Goal: Information Seeking & Learning: Learn about a topic

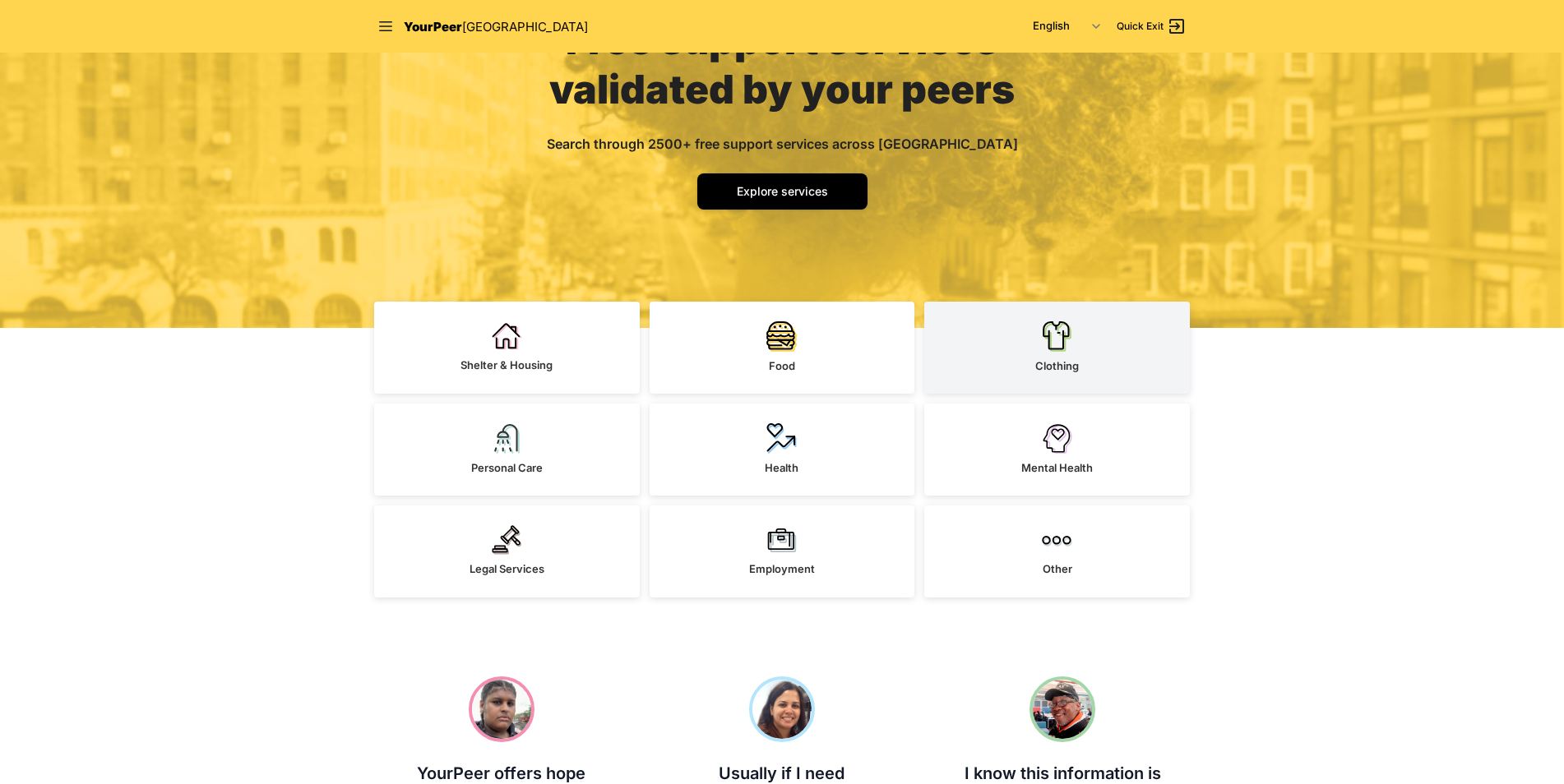
scroll to position [82, 0]
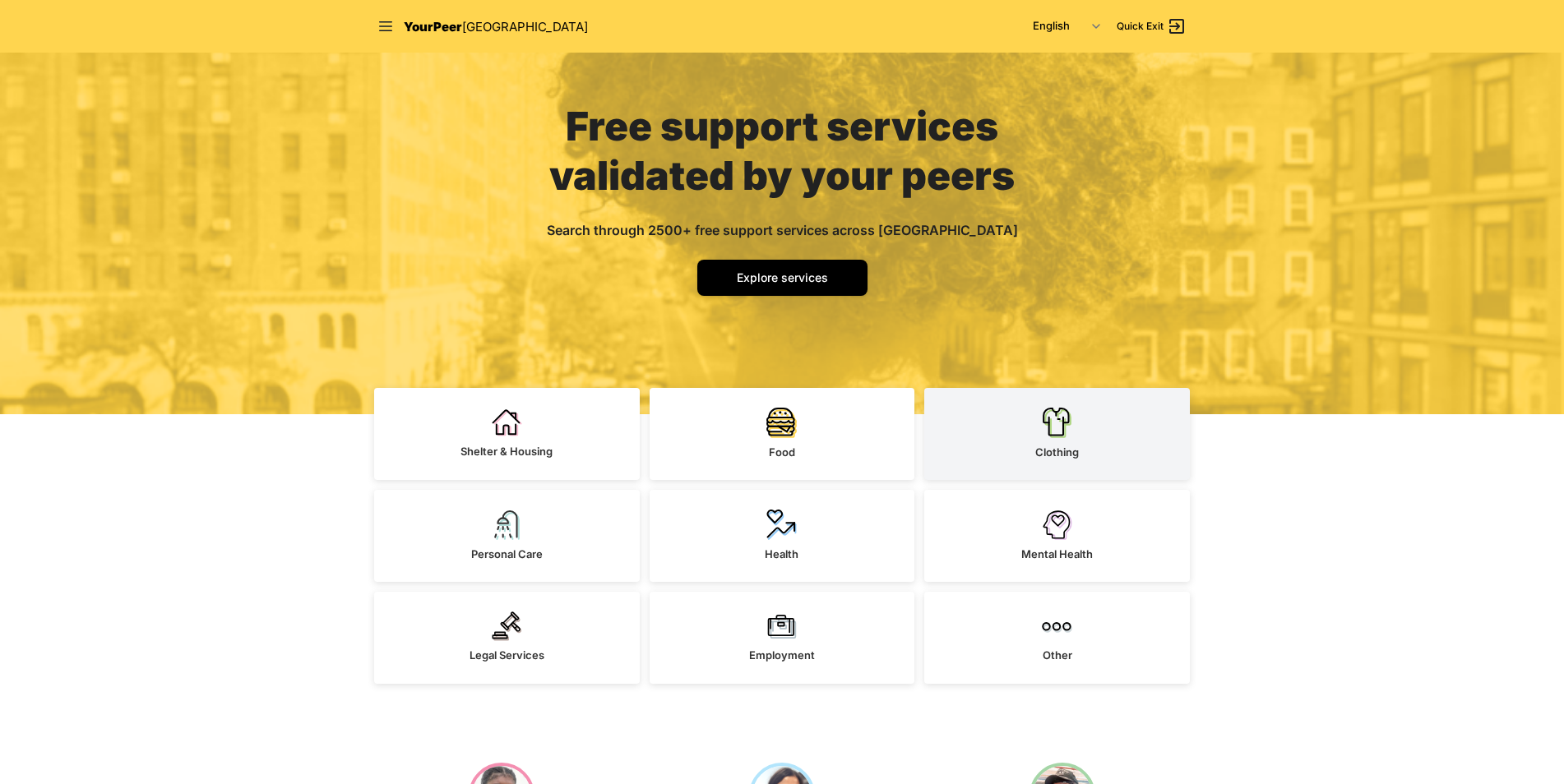
click at [1069, 424] on img at bounding box center [1057, 422] width 31 height 31
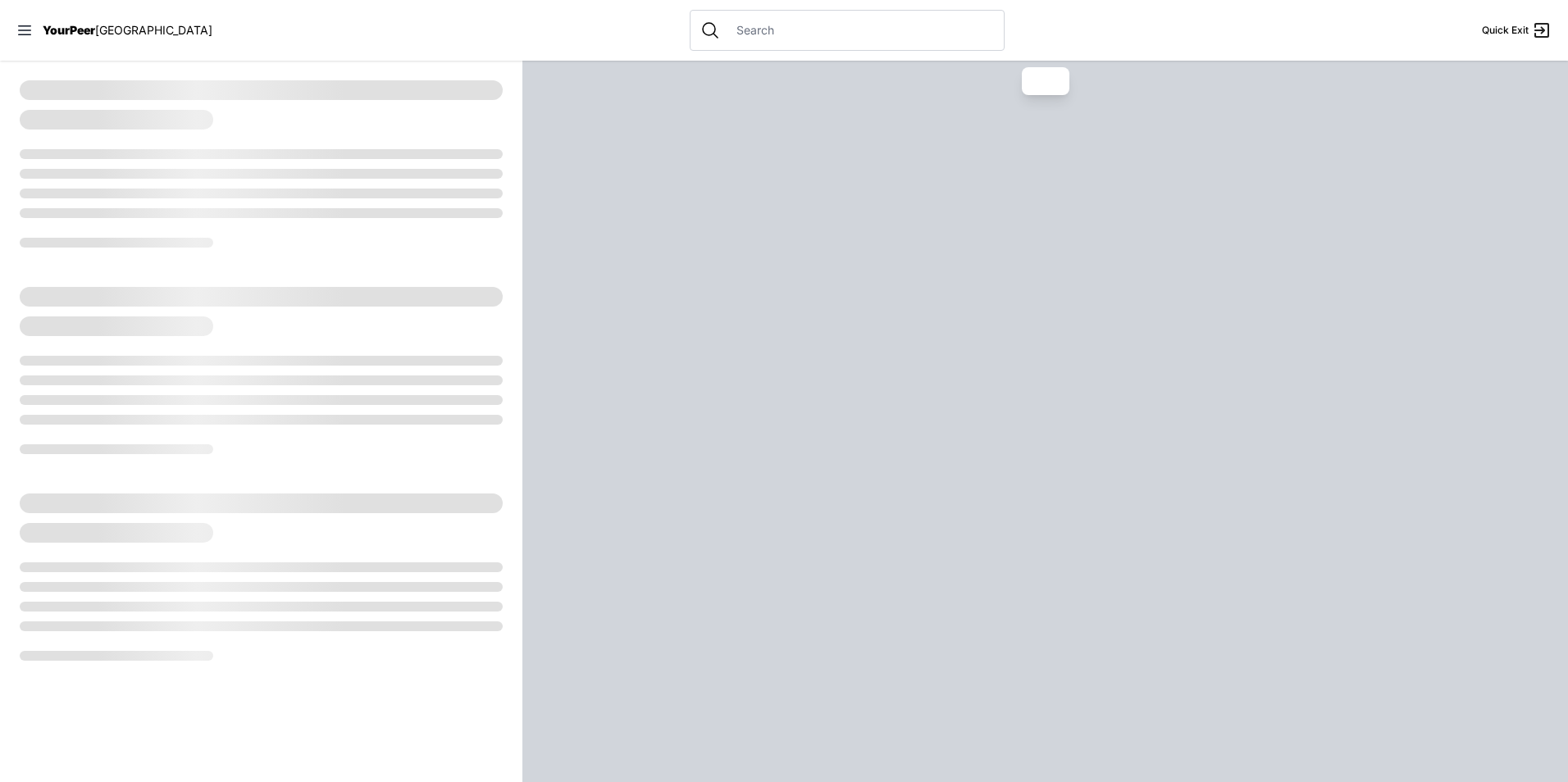
select select "recentlyUpdated"
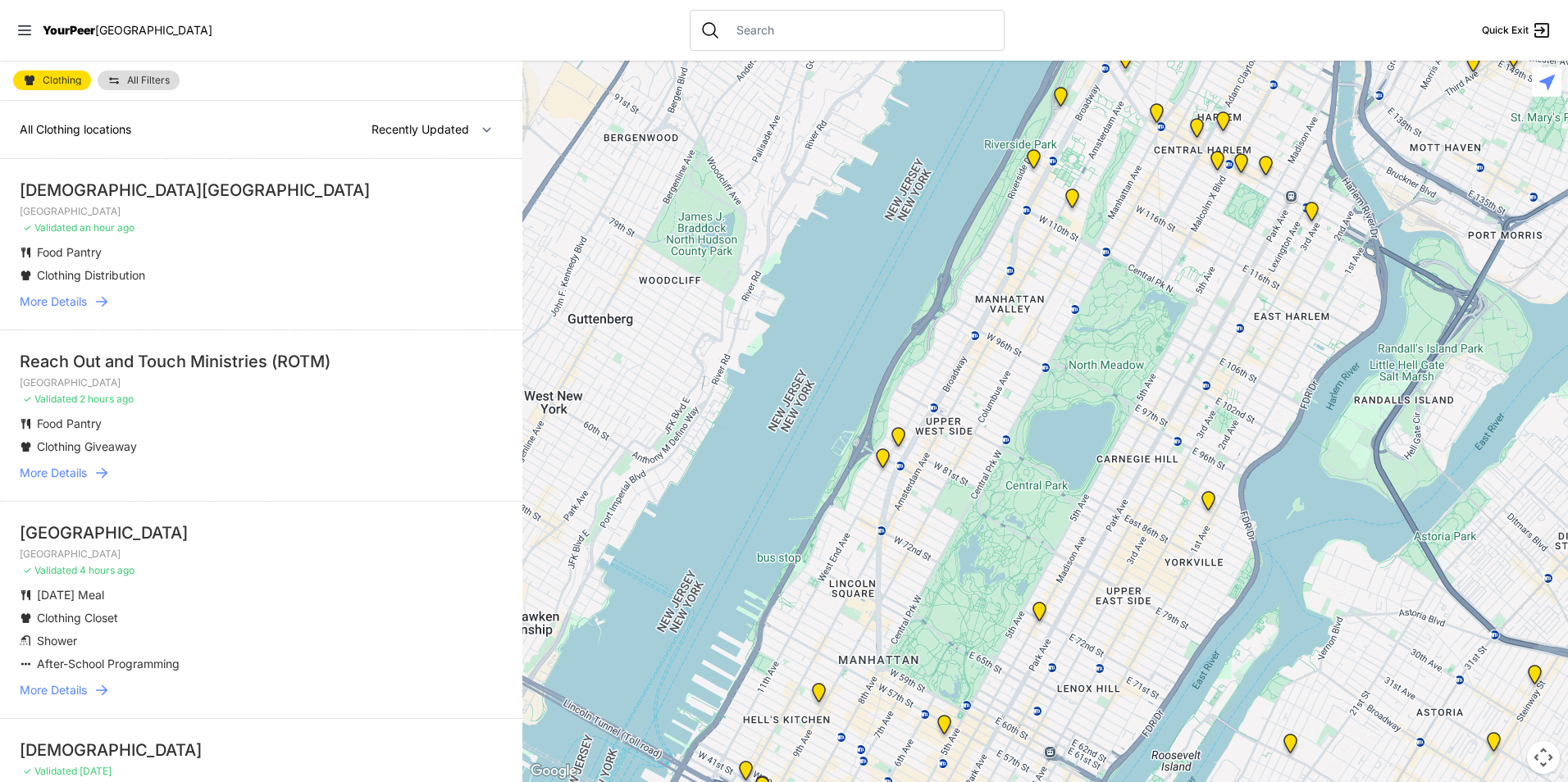
click at [726, 30] on input "text" at bounding box center [860, 31] width 268 height 17
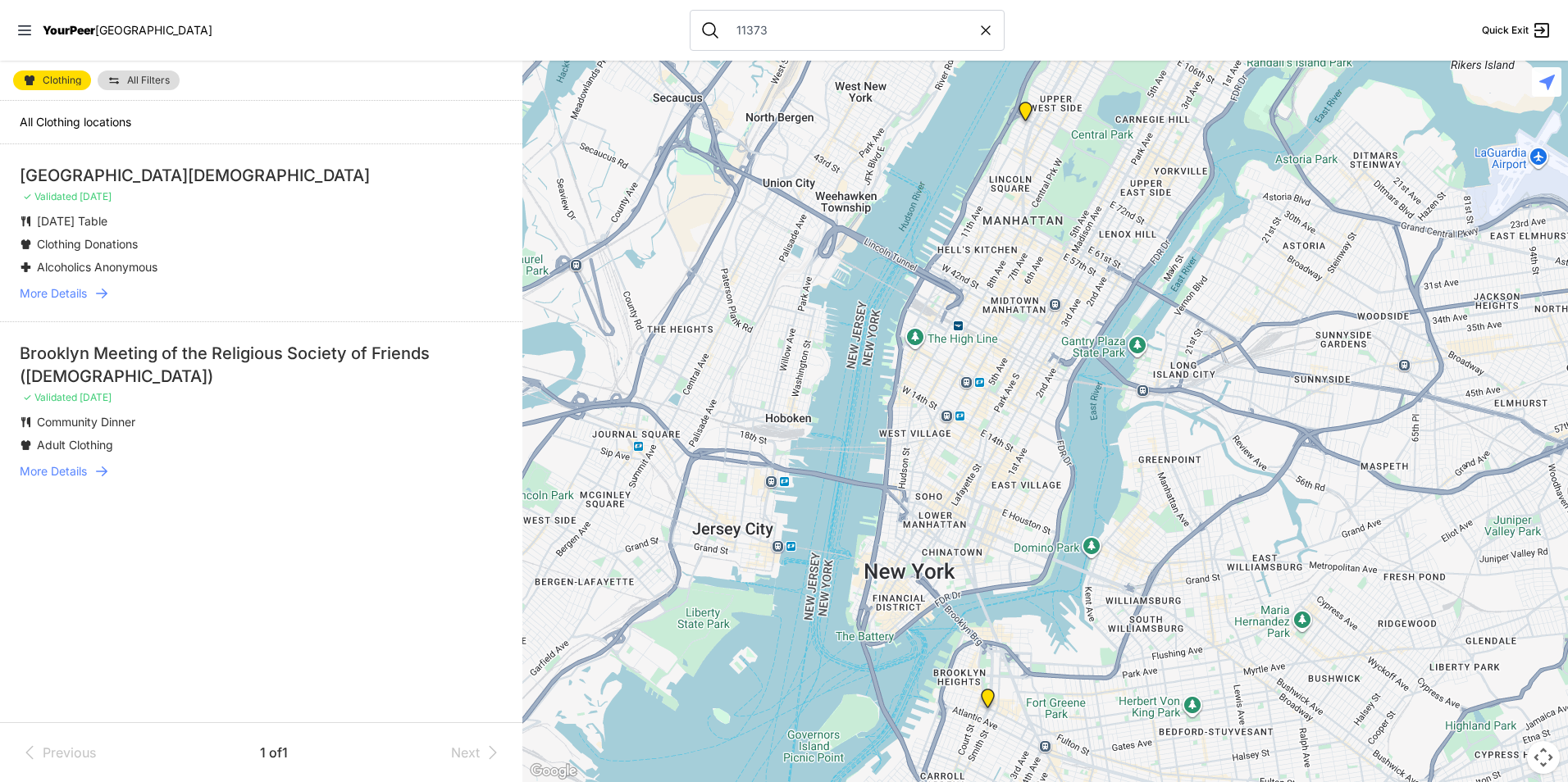
click at [133, 78] on span "All Filters" at bounding box center [149, 80] width 43 height 10
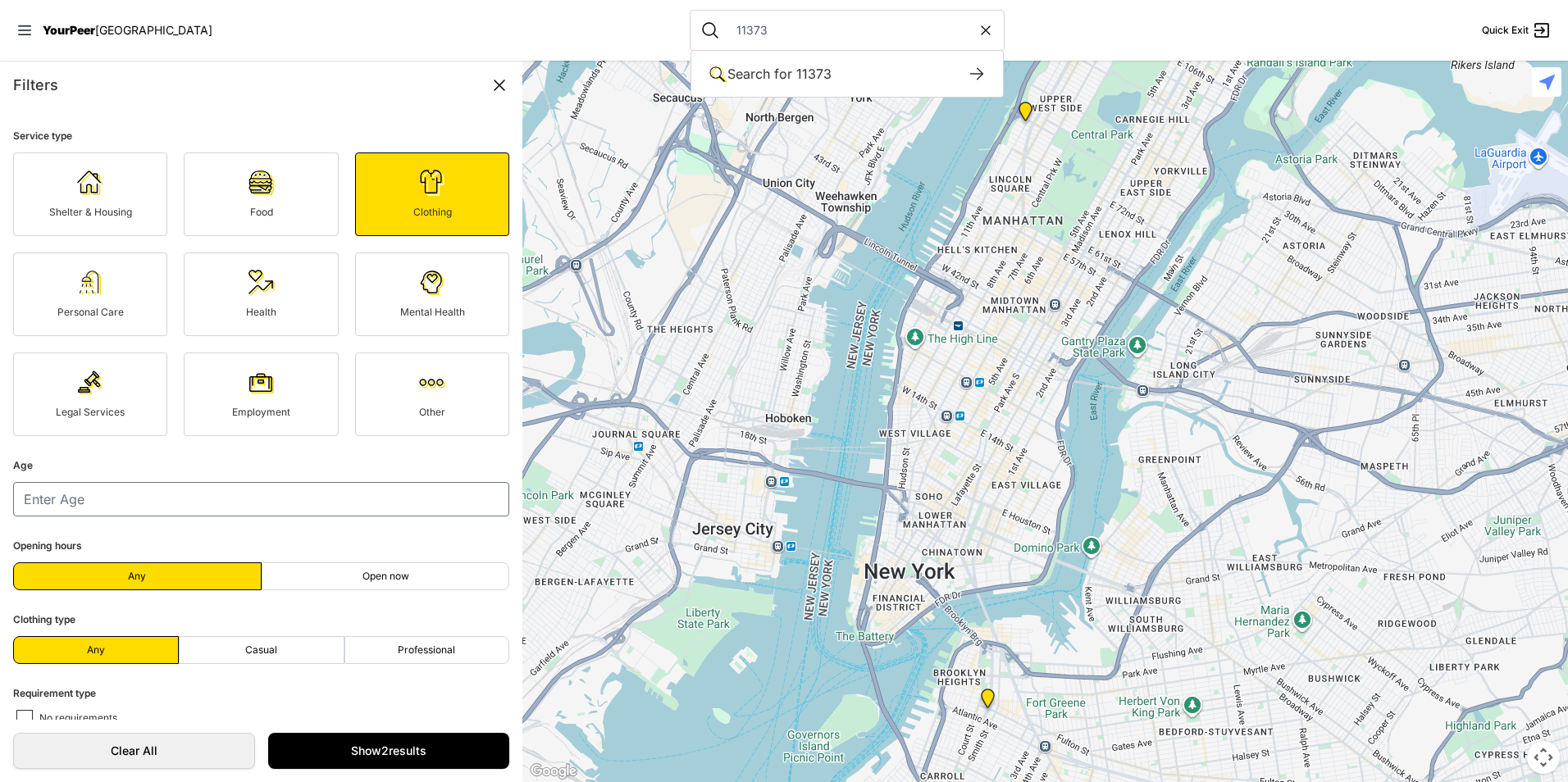
drag, startPoint x: 736, startPoint y: 27, endPoint x: 620, endPoint y: 45, distance: 117.4
click at [627, 42] on nav "YourPeer [GEOGRAPHIC_DATA] 11373 Search for 11373 Search for keywords in our se…" at bounding box center [784, 30] width 1568 height 60
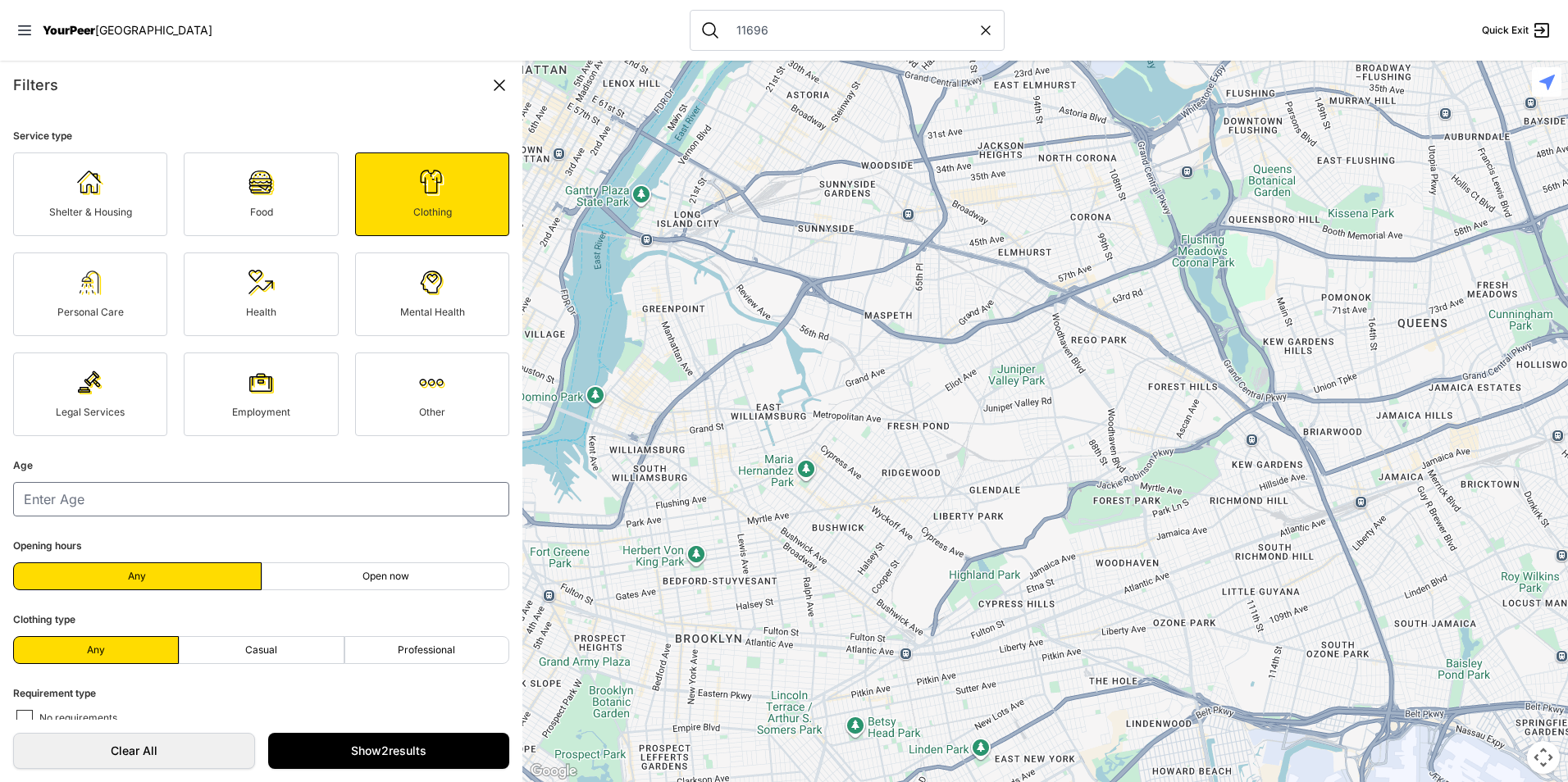
drag, startPoint x: 1299, startPoint y: 306, endPoint x: 798, endPoint y: 156, distance: 523.0
click at [798, 156] on div at bounding box center [1045, 421] width 1046 height 722
click at [760, 22] on input "11696" at bounding box center [852, 31] width 251 height 17
click at [768, 22] on input "11696" at bounding box center [852, 31] width 251 height 17
type input "11693"
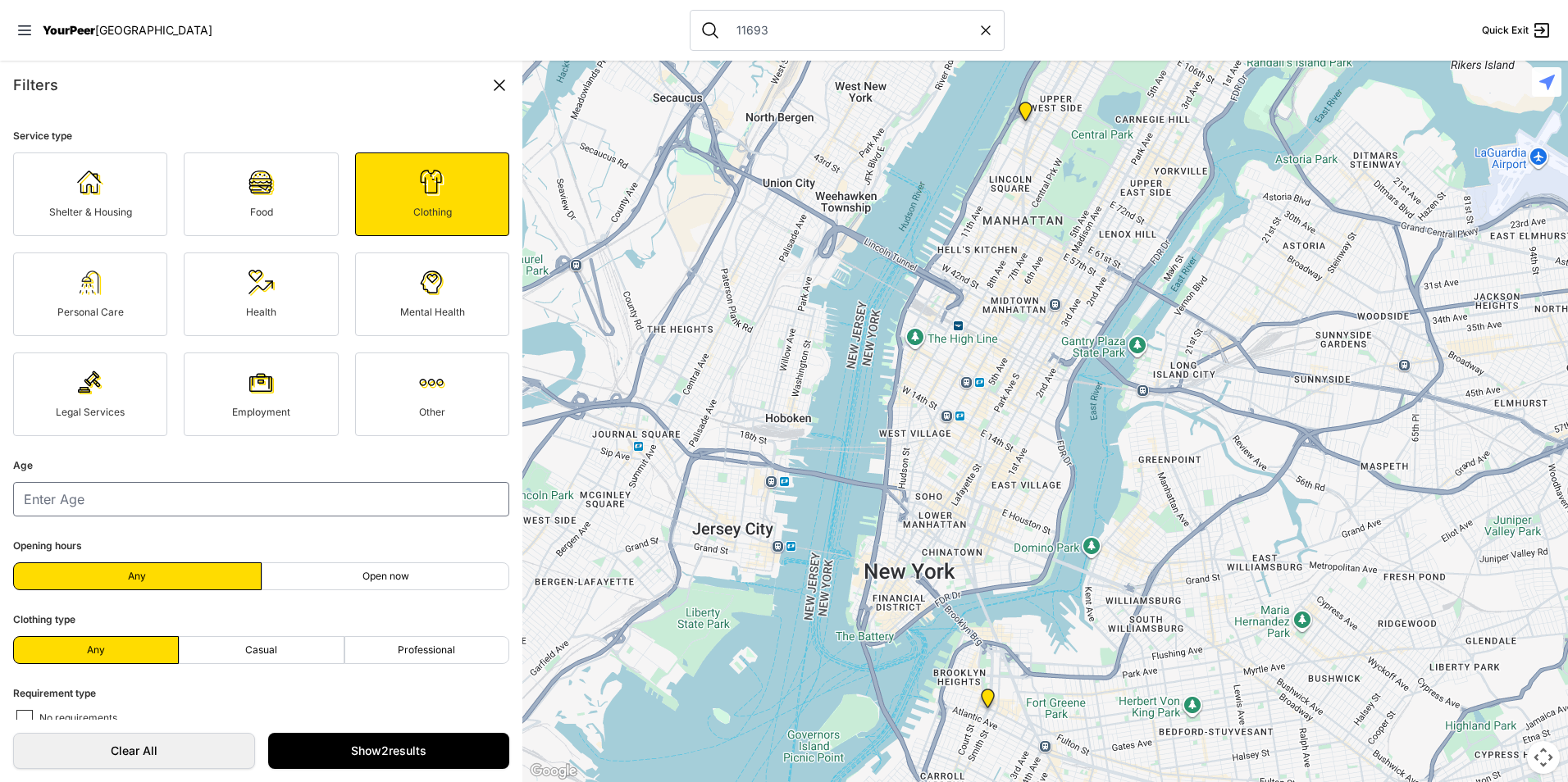
click at [109, 210] on span "Shelter & Housing" at bounding box center [91, 211] width 83 height 12
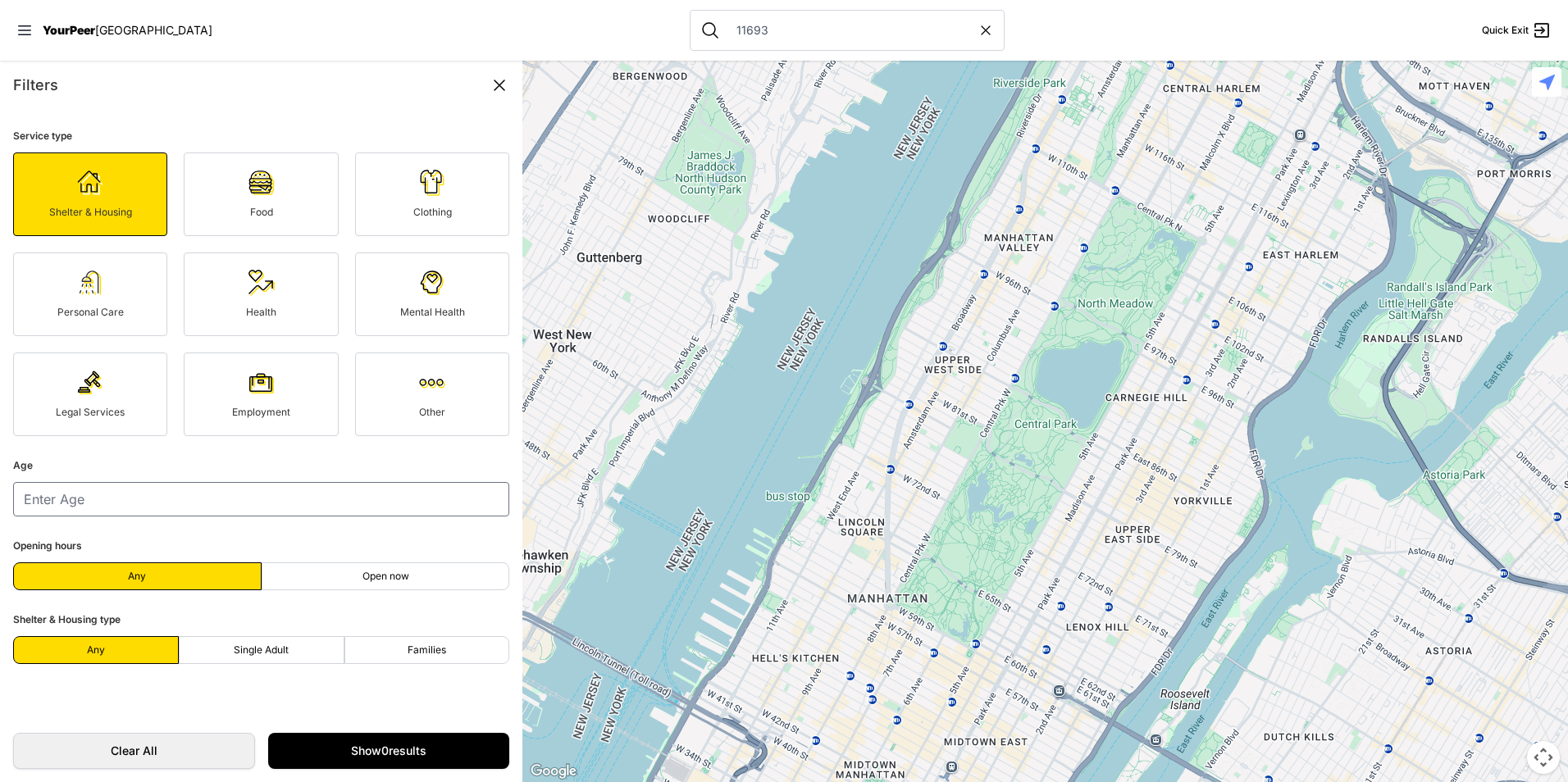
click at [701, 32] on icon at bounding box center [710, 31] width 20 height 20
click at [732, 28] on input "11693" at bounding box center [852, 31] width 251 height 17
click at [970, 70] on icon at bounding box center [976, 73] width 13 height 12
click at [27, 26] on icon at bounding box center [25, 31] width 13 height 10
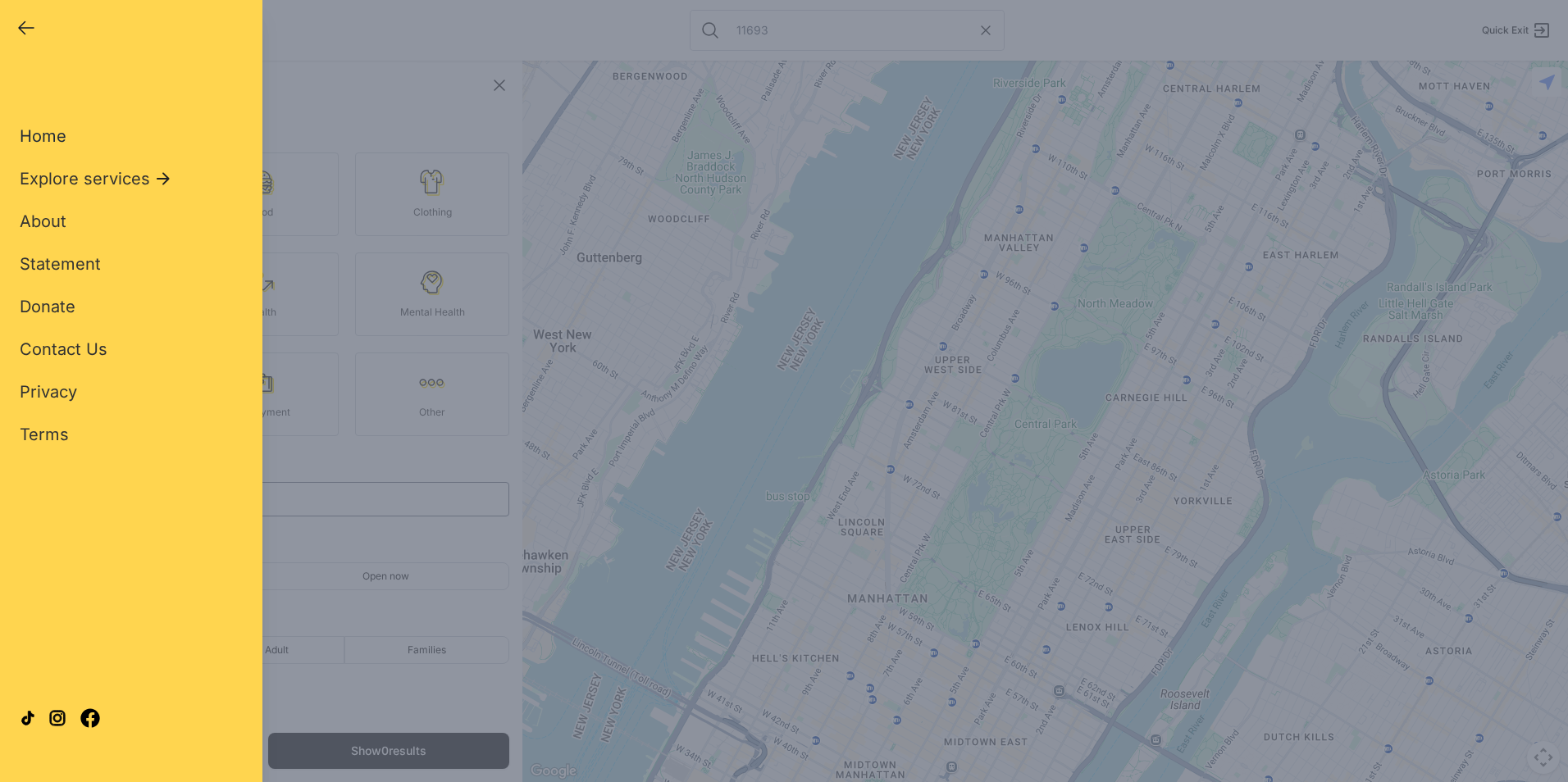
click at [35, 138] on span "Home" at bounding box center [43, 136] width 47 height 20
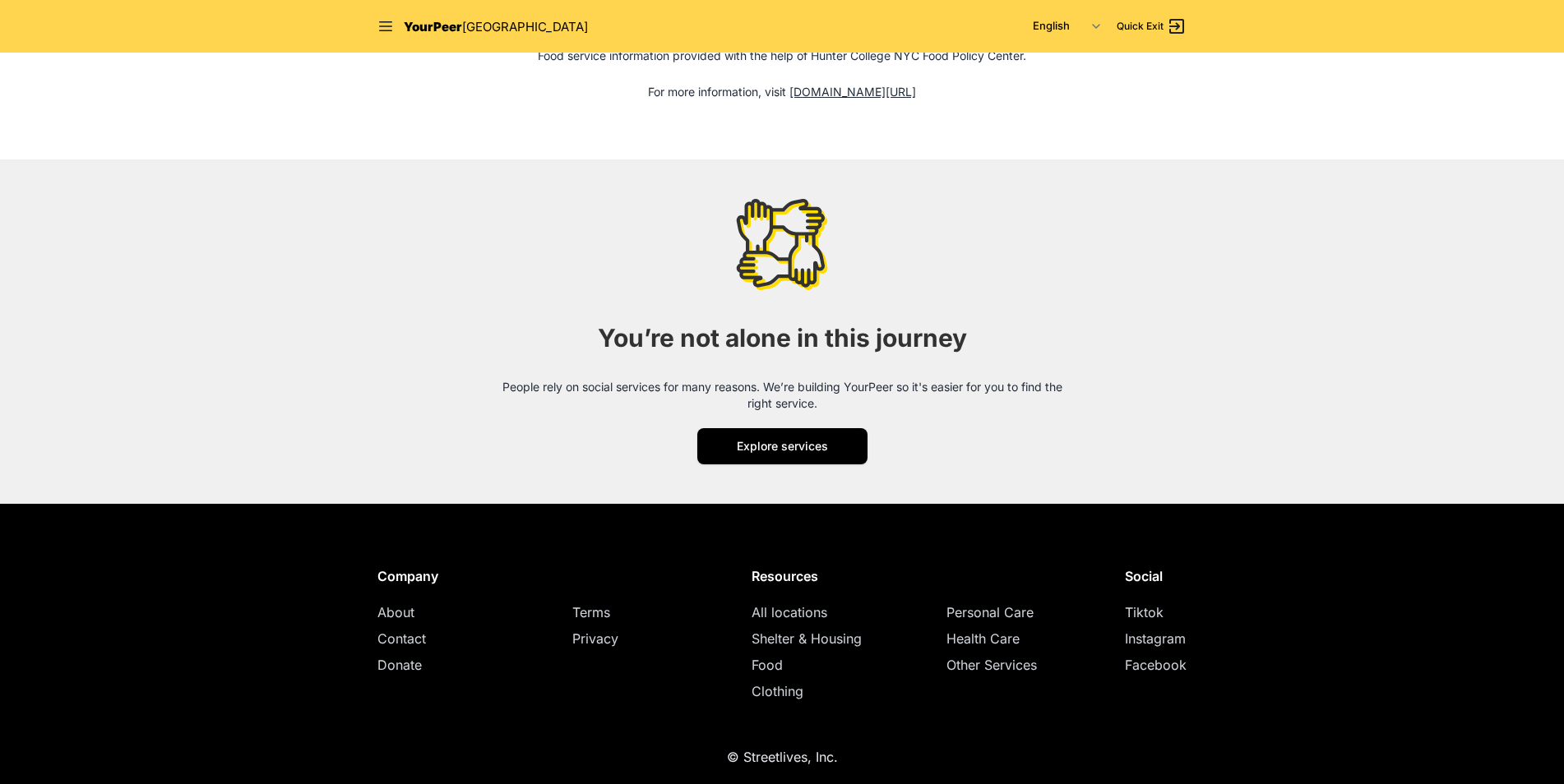
scroll to position [2036, 0]
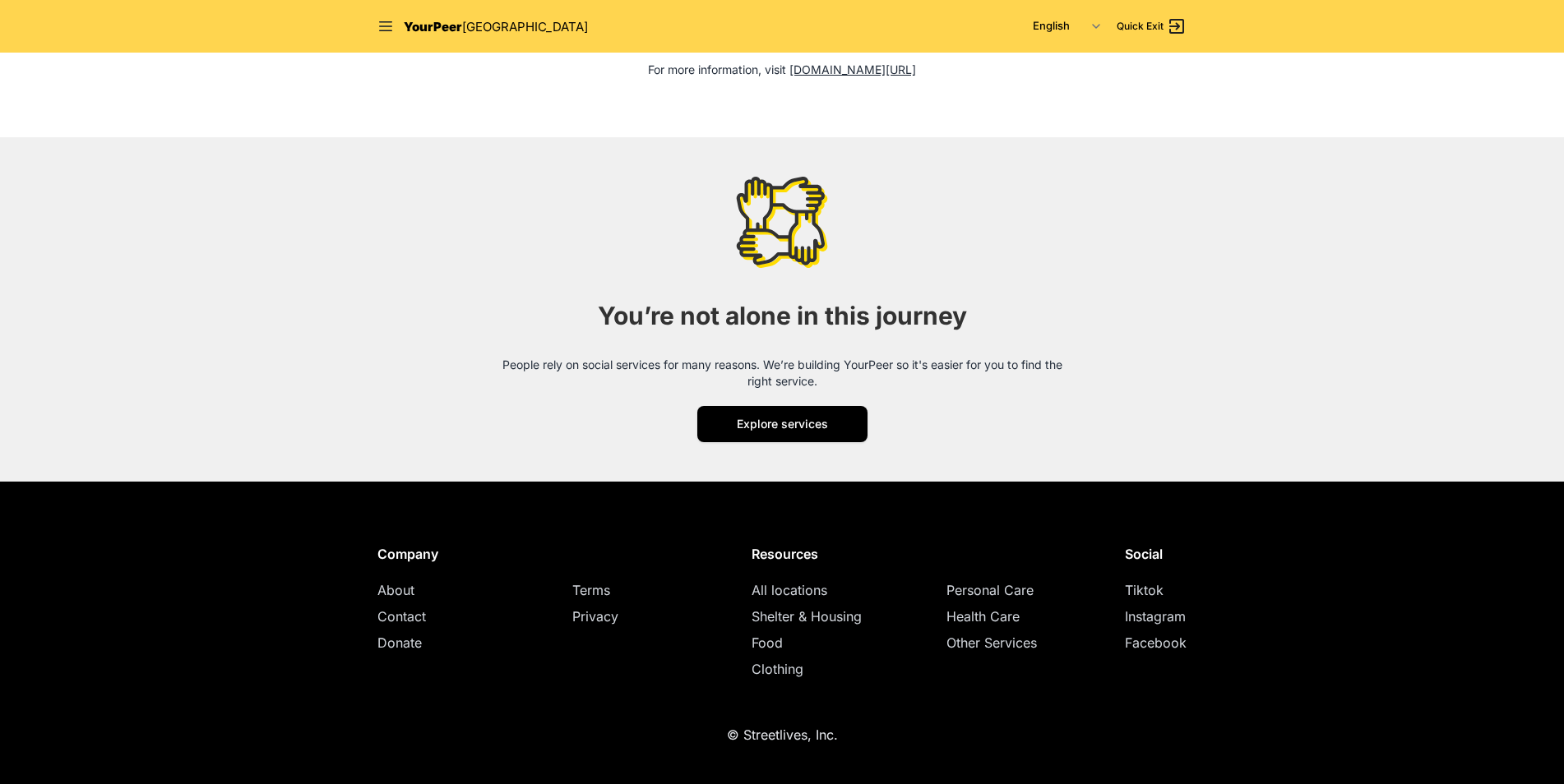
click at [789, 586] on span "All locations" at bounding box center [789, 590] width 75 height 17
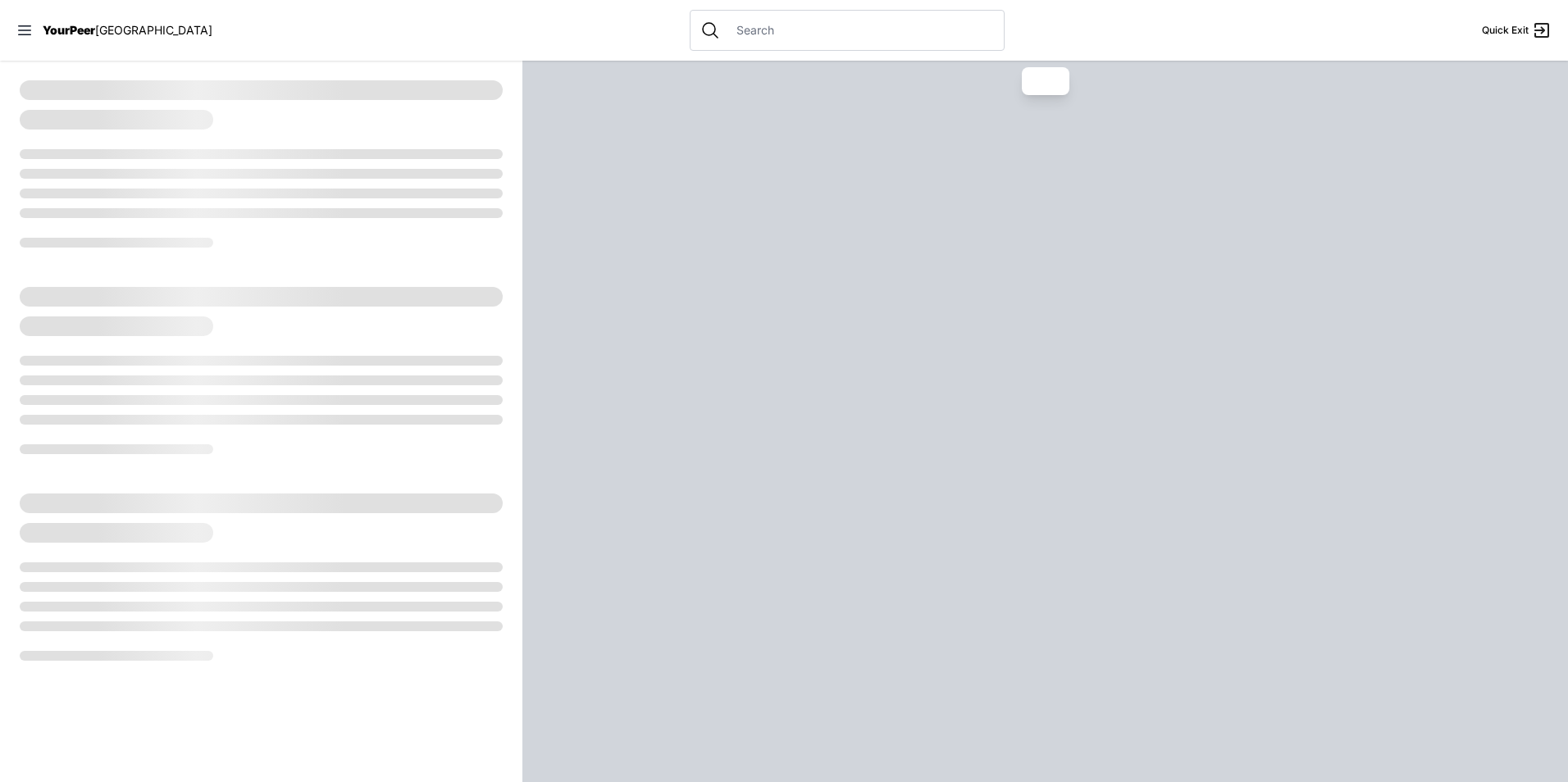
select select "recentlyUpdated"
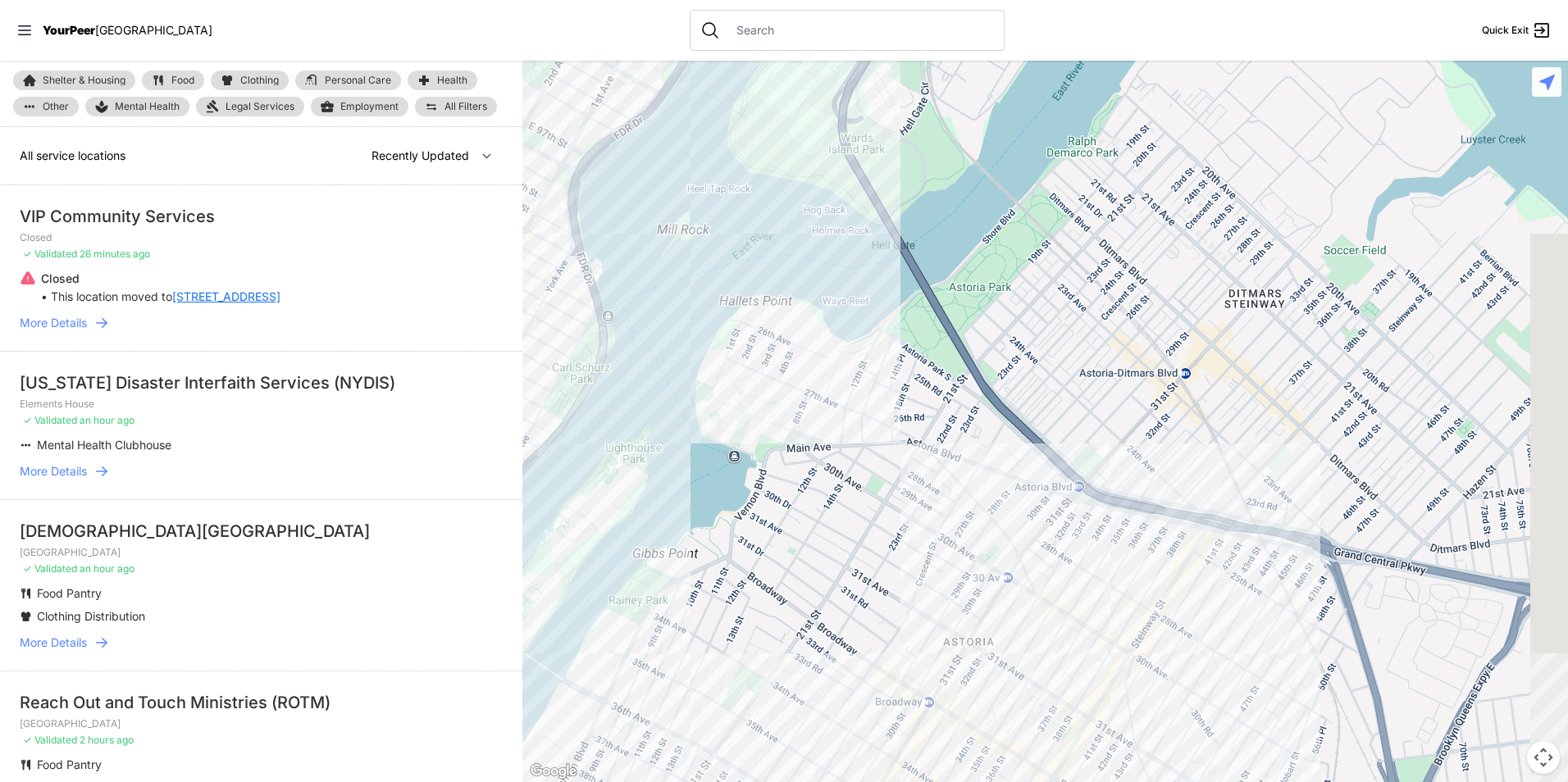
drag, startPoint x: 1179, startPoint y: 329, endPoint x: 278, endPoint y: 136, distance: 921.4
click at [279, 136] on main "Shelter & Housing Food Clothing Personal Care Health Other Mental Health Legal …" at bounding box center [784, 421] width 1568 height 722
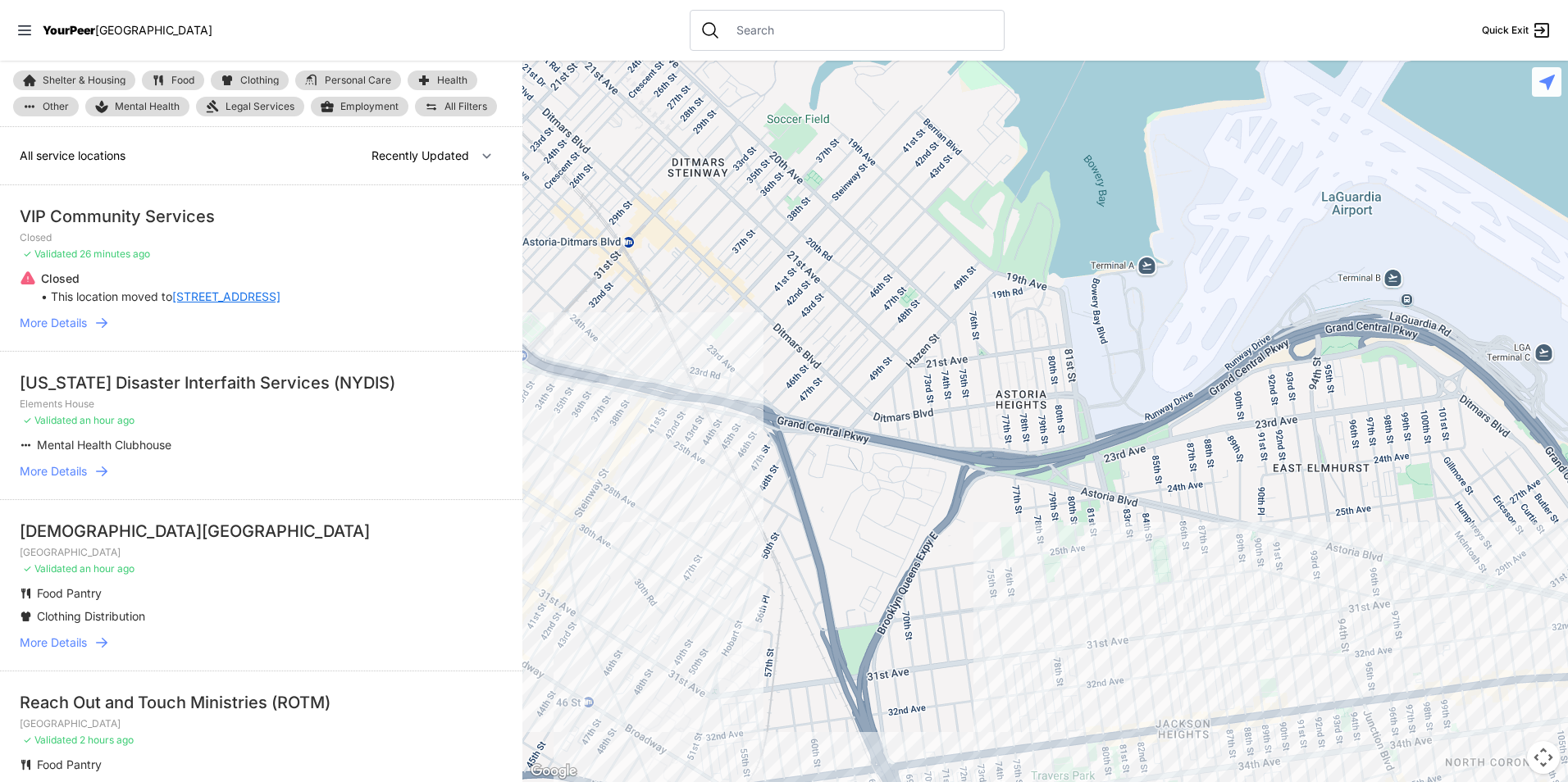
drag, startPoint x: 1268, startPoint y: 354, endPoint x: 716, endPoint y: 225, distance: 566.9
click at [716, 225] on div at bounding box center [1045, 421] width 1046 height 722
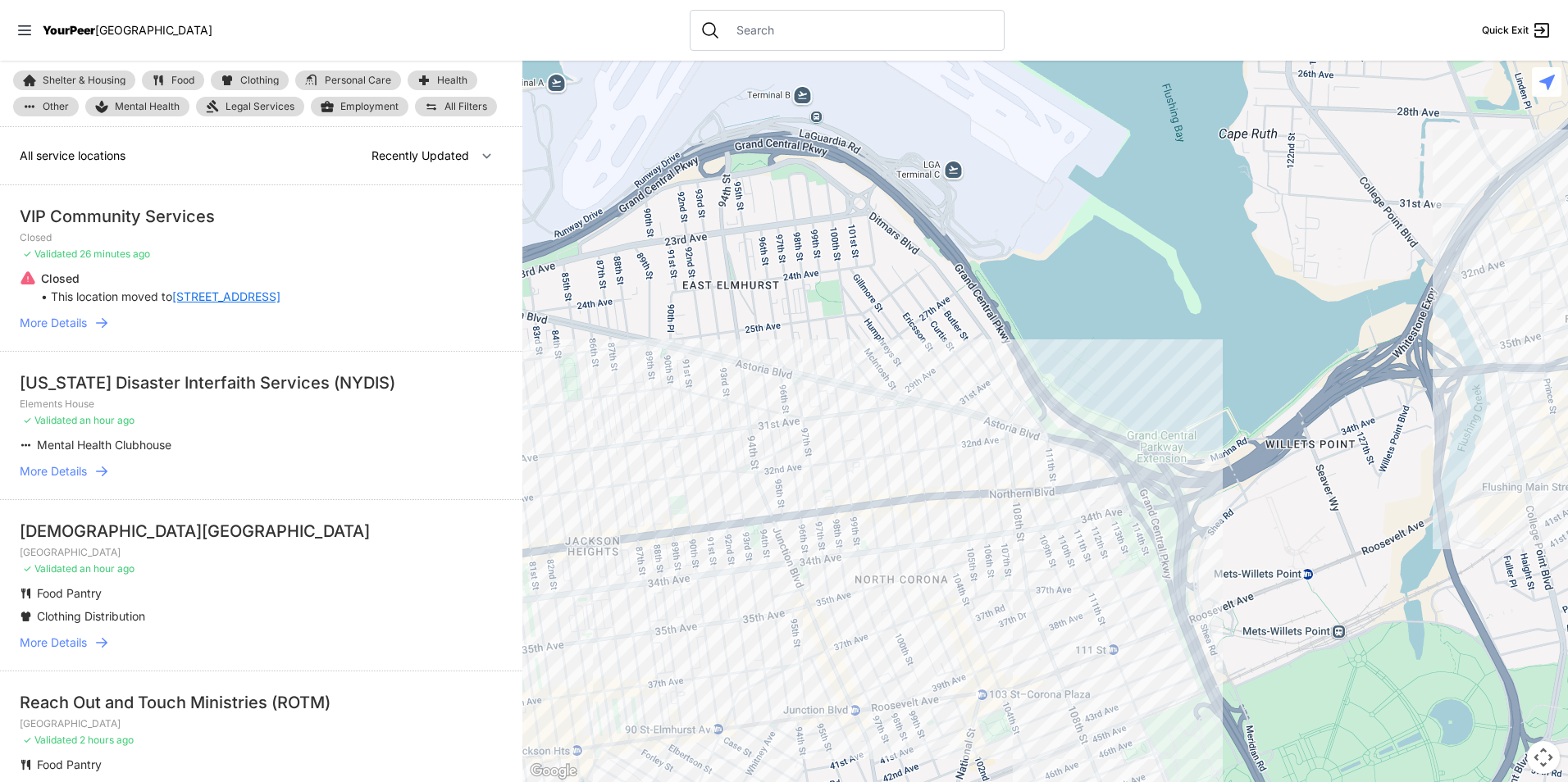
drag, startPoint x: 1319, startPoint y: 473, endPoint x: 727, endPoint y: 290, distance: 619.6
click at [727, 290] on div at bounding box center [1045, 421] width 1046 height 722
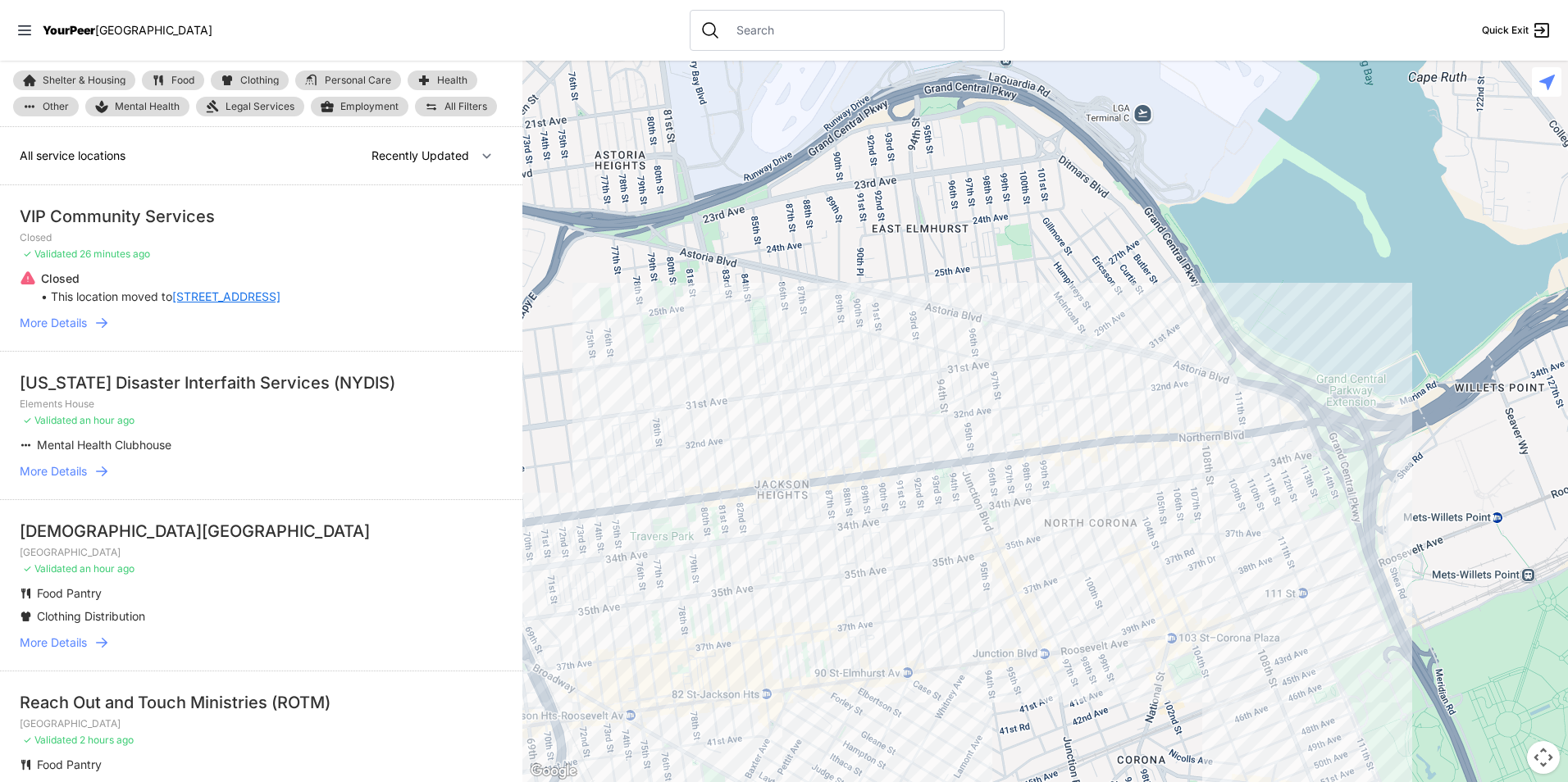
drag, startPoint x: 782, startPoint y: 547, endPoint x: 940, endPoint y: 520, distance: 160.3
click at [959, 500] on div at bounding box center [1045, 421] width 1046 height 722
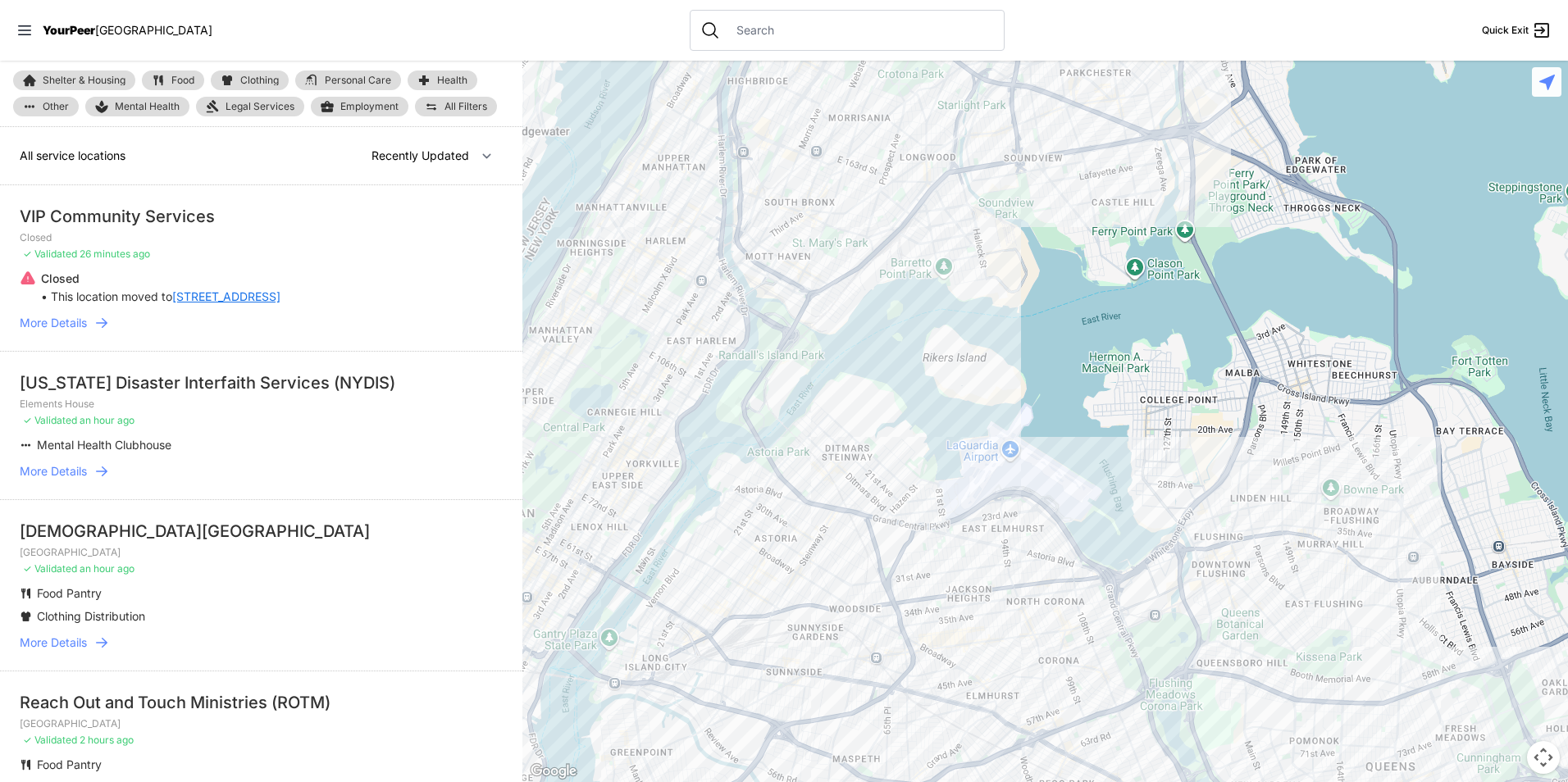
click at [1026, 728] on div at bounding box center [1045, 421] width 1046 height 722
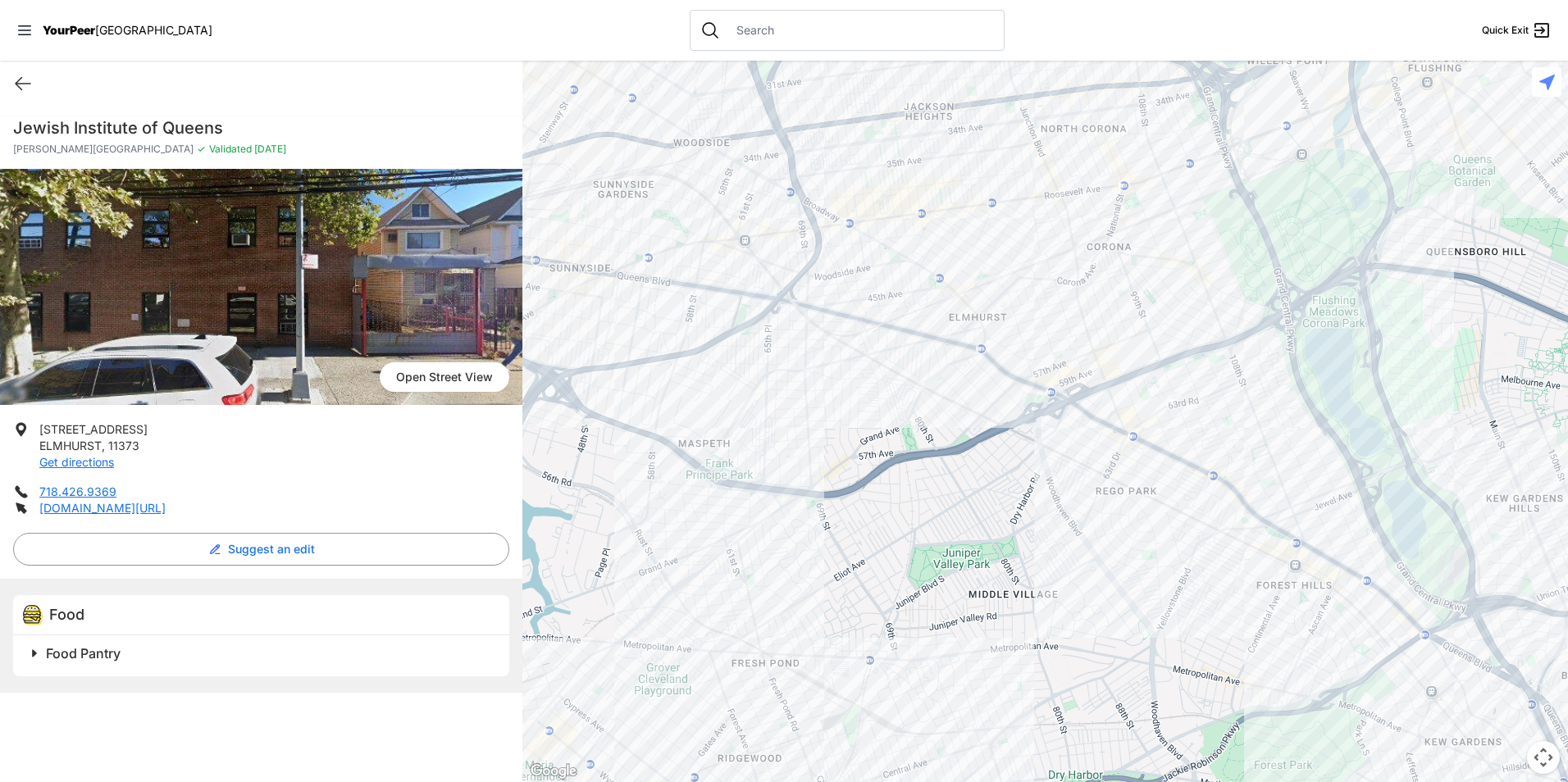
select select "recentlyUpdated"
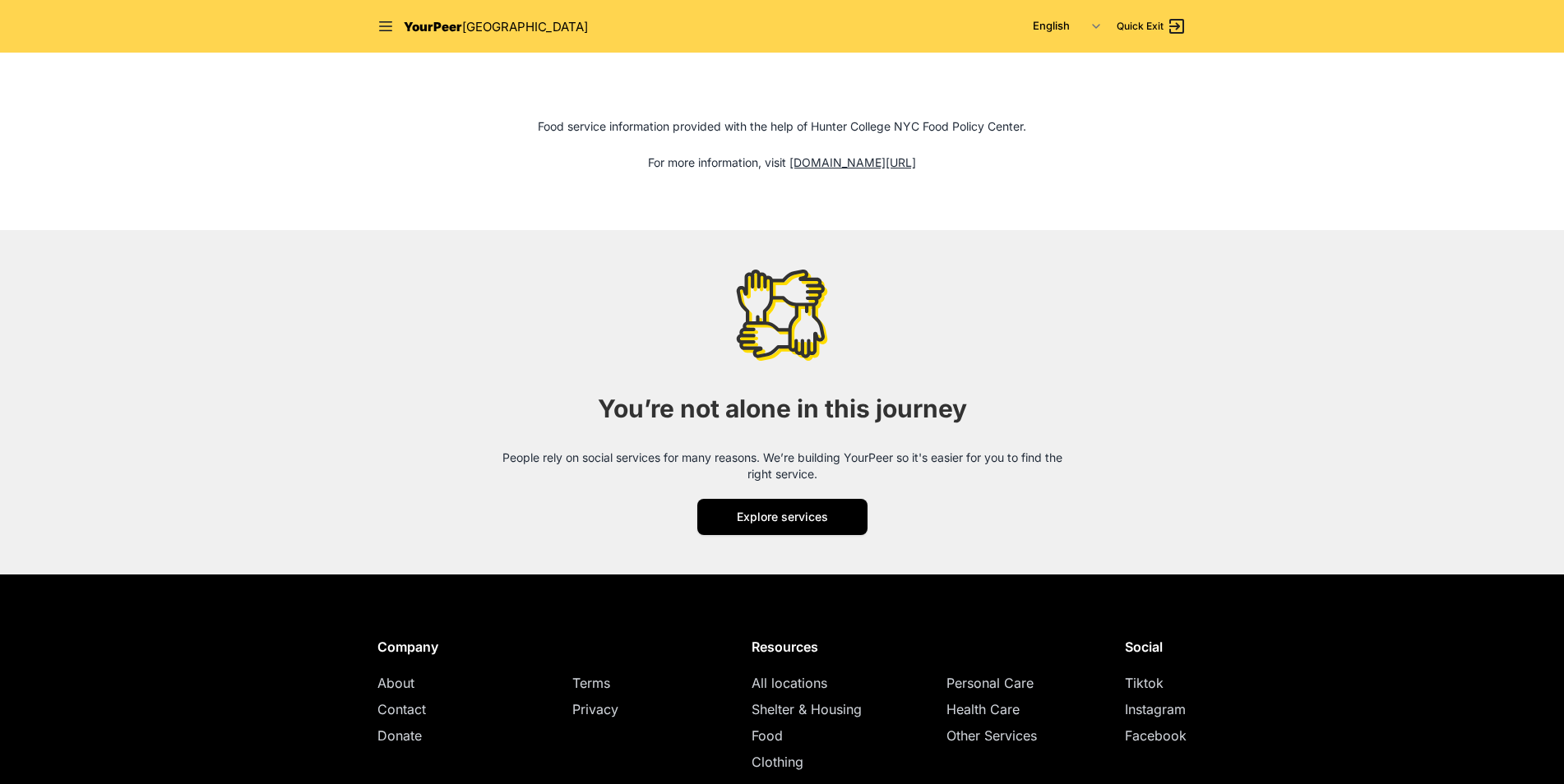
scroll to position [1945, 0]
